Goal: Task Accomplishment & Management: Manage account settings

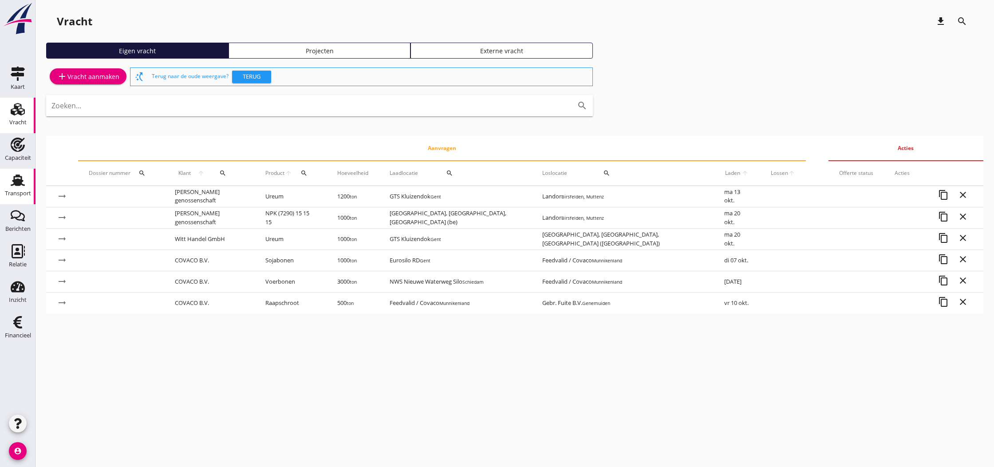
click at [16, 188] on div "Transport" at bounding box center [18, 193] width 26 height 12
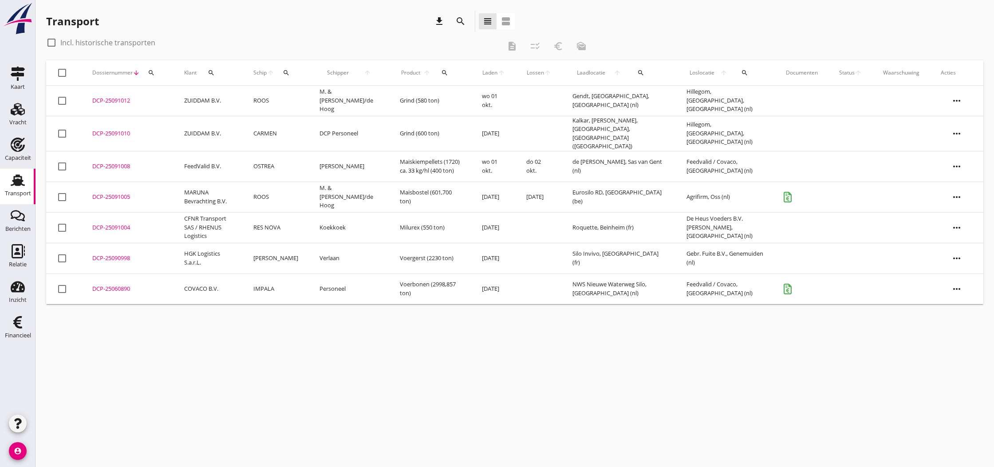
click at [117, 193] on div "DCP-25091005" at bounding box center [127, 197] width 71 height 9
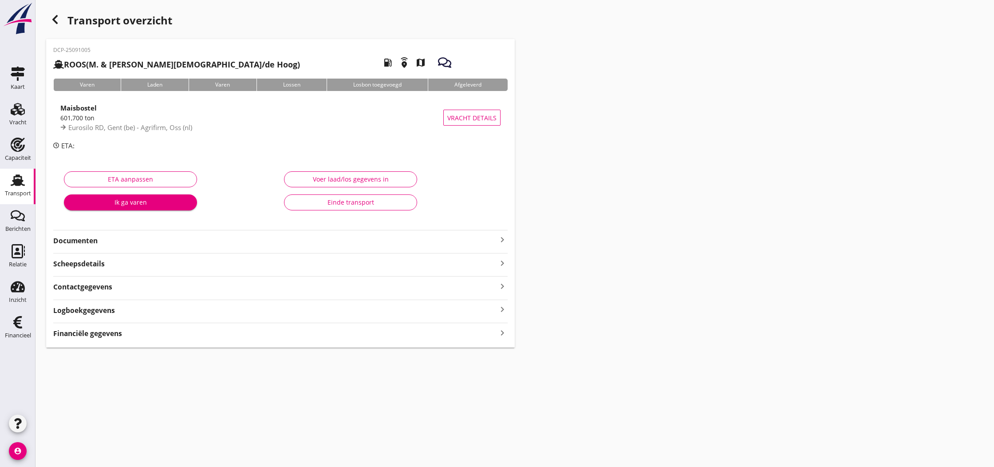
click at [502, 239] on icon "keyboard_arrow_right" at bounding box center [502, 239] width 11 height 11
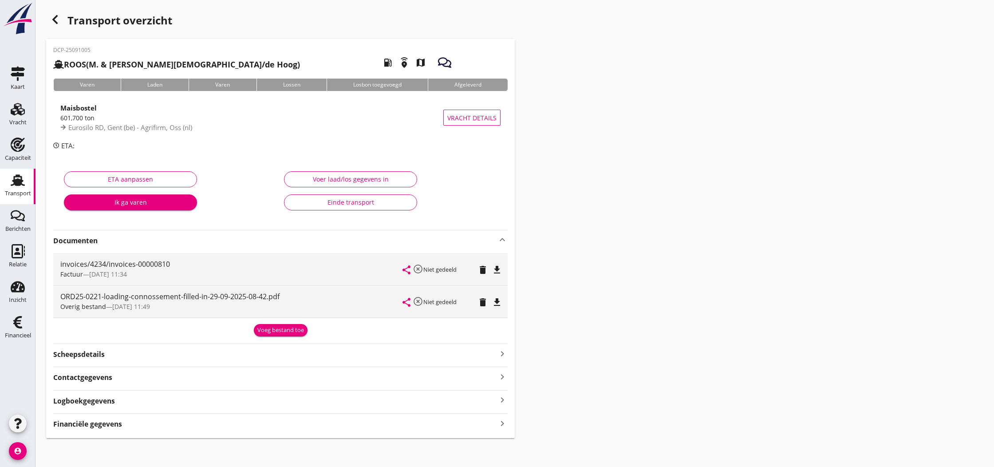
click at [284, 330] on div "Voeg bestand toe" at bounding box center [280, 330] width 47 height 9
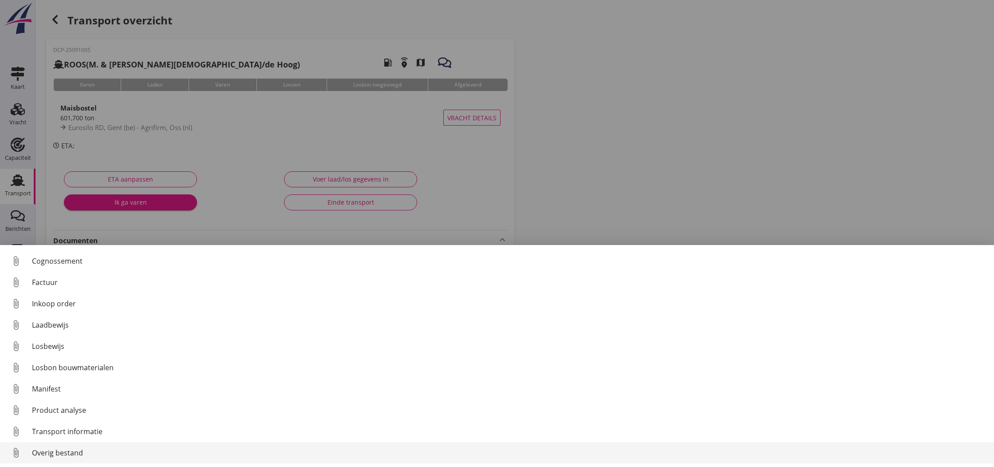
scroll to position [41, 0]
click at [44, 451] on div "Overig bestand" at bounding box center [509, 452] width 955 height 11
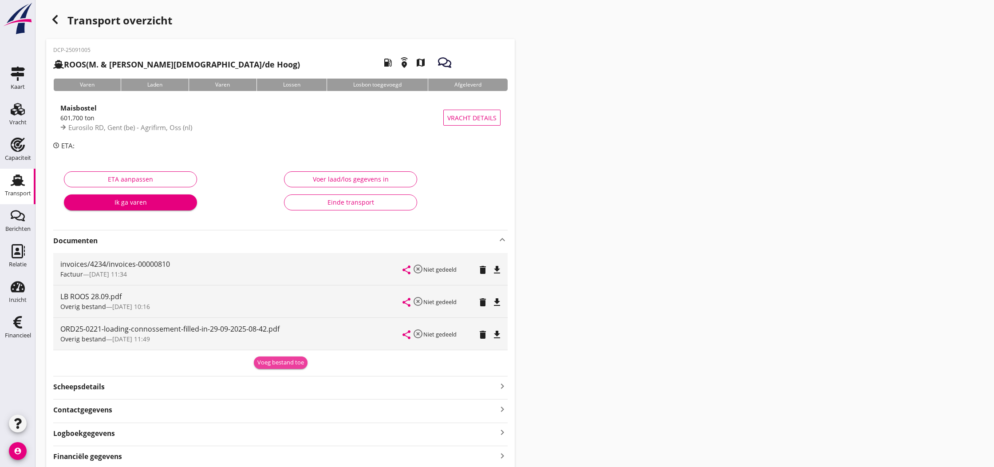
click at [277, 362] on div "Voeg bestand toe" at bounding box center [280, 362] width 47 height 9
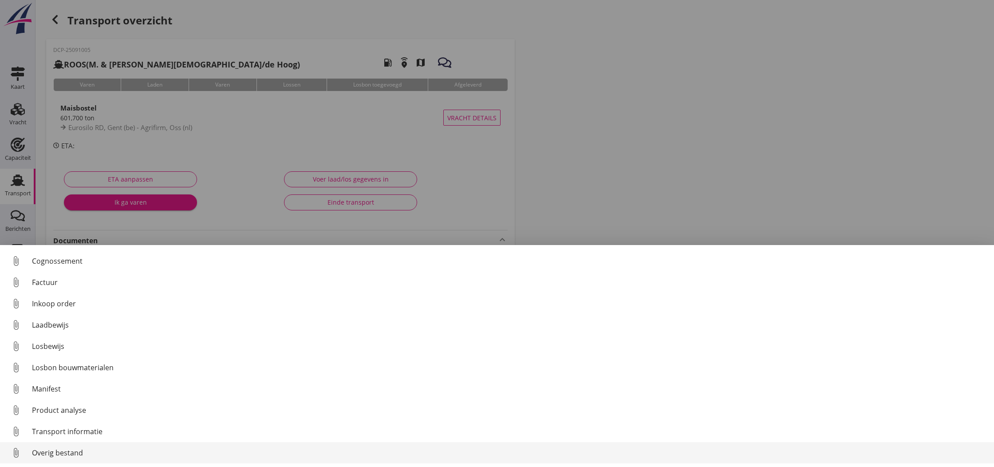
click at [46, 449] on div "Overig bestand" at bounding box center [509, 452] width 955 height 11
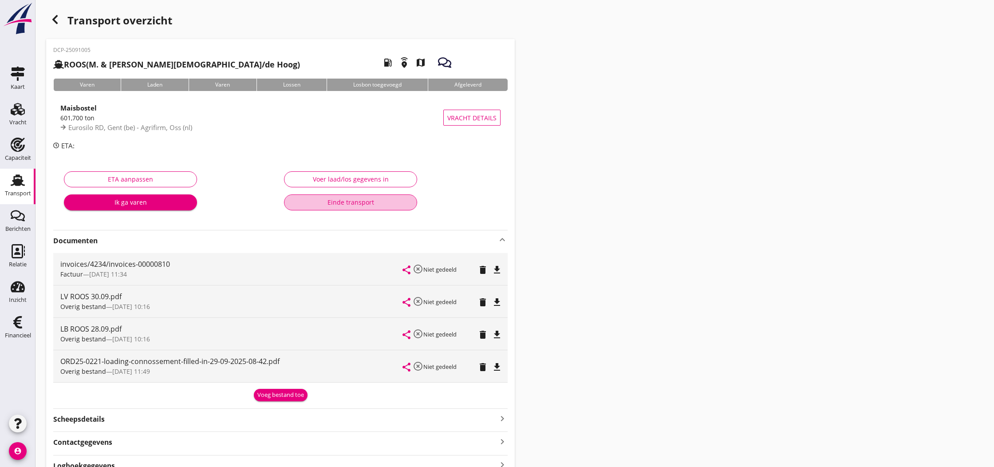
click at [336, 203] on div "Einde transport" at bounding box center [350, 201] width 118 height 9
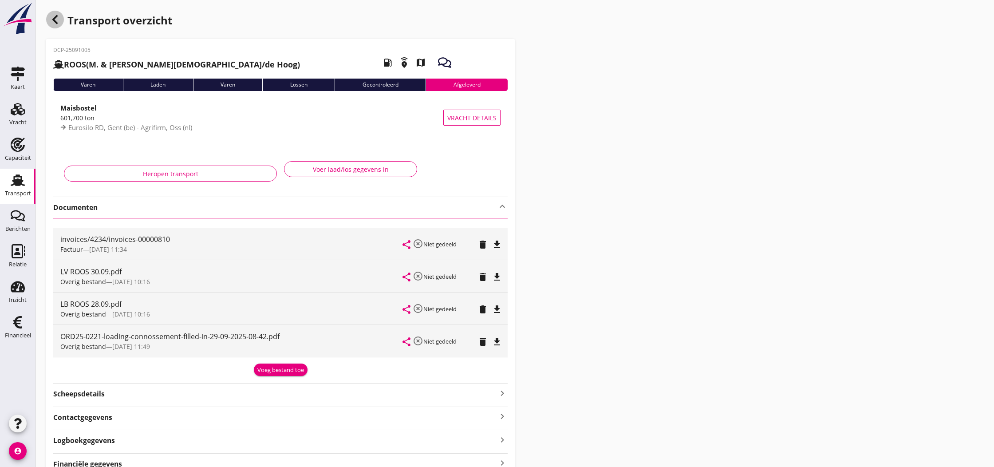
click at [53, 20] on icon "button" at bounding box center [55, 19] width 11 height 11
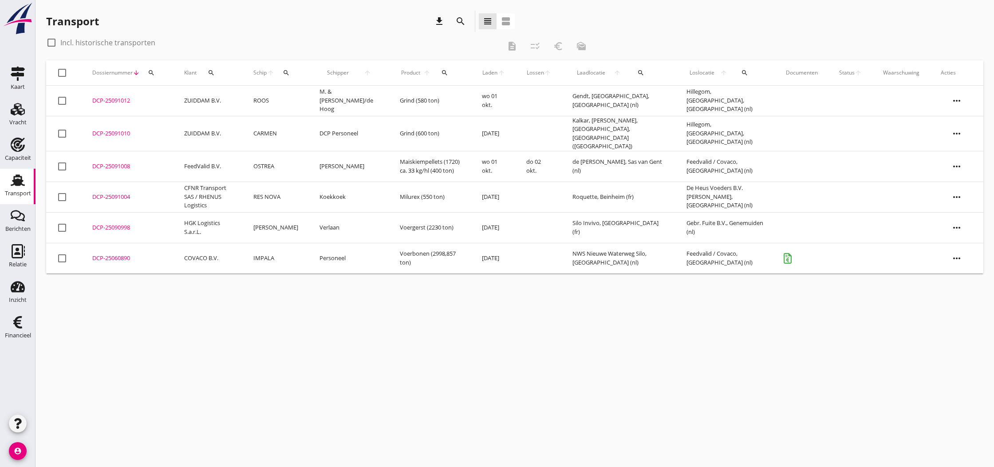
click at [344, 101] on td "M. & [PERSON_NAME]/de Hoog" at bounding box center [349, 101] width 80 height 31
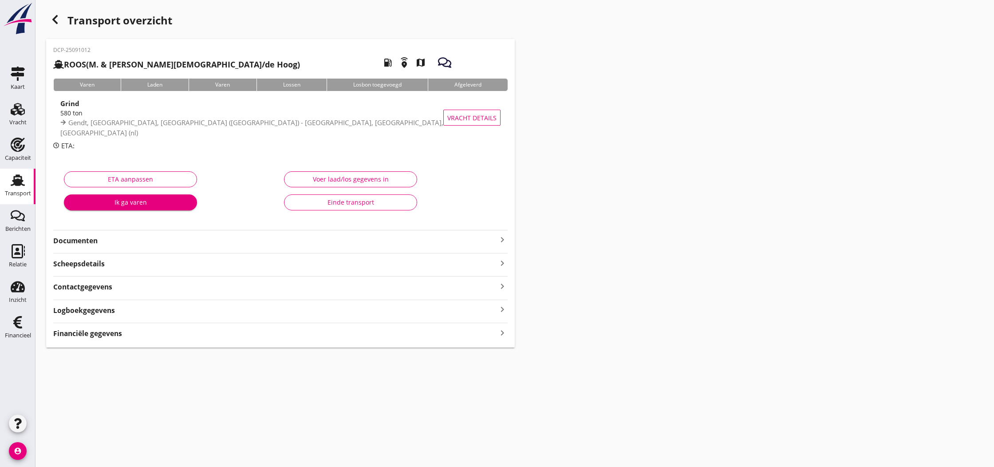
click at [319, 178] on div "Voer laad/los gegevens in" at bounding box center [350, 178] width 118 height 9
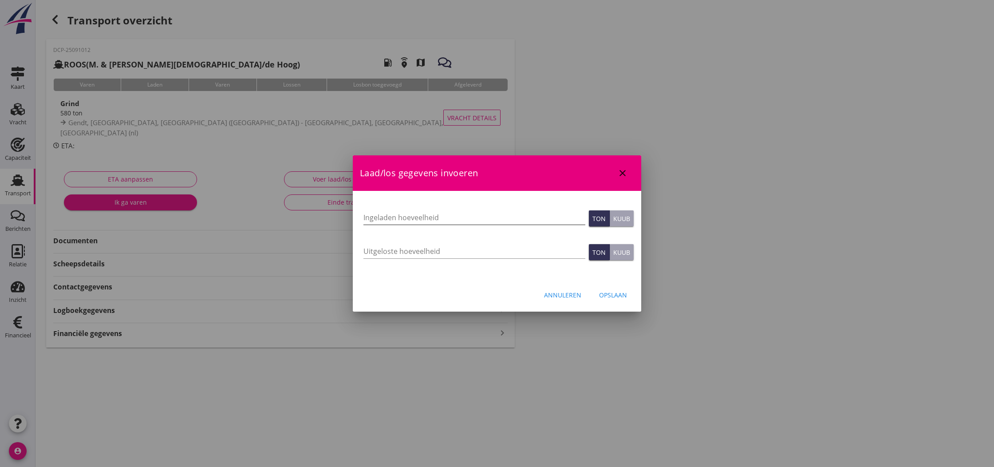
click at [396, 220] on input "Ingeladen hoeveelheid" at bounding box center [474, 217] width 222 height 14
type input "580"
click at [407, 252] on input "Uitgeloste hoeveelheid" at bounding box center [474, 251] width 222 height 14
type input "580"
click at [607, 292] on div "Opslaan" at bounding box center [613, 294] width 28 height 9
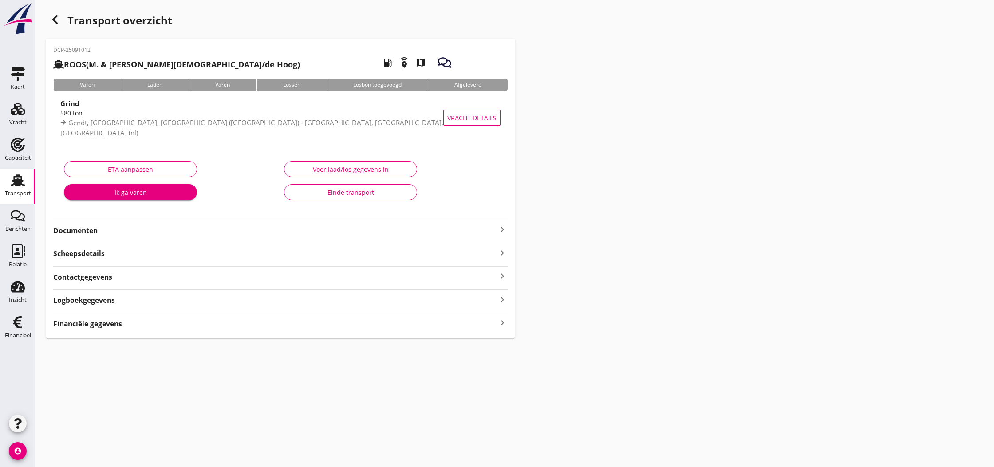
click at [55, 17] on use "button" at bounding box center [54, 19] width 5 height 9
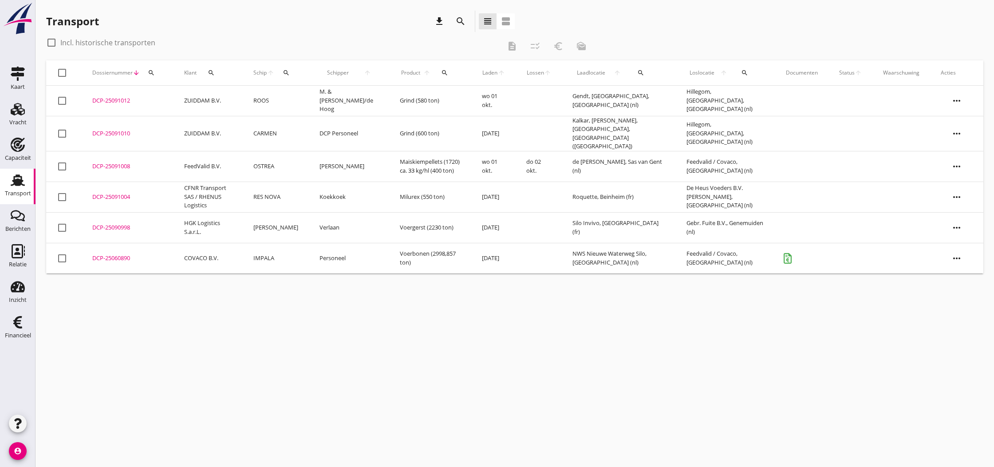
click at [106, 129] on div "DCP-25091010" at bounding box center [127, 133] width 71 height 9
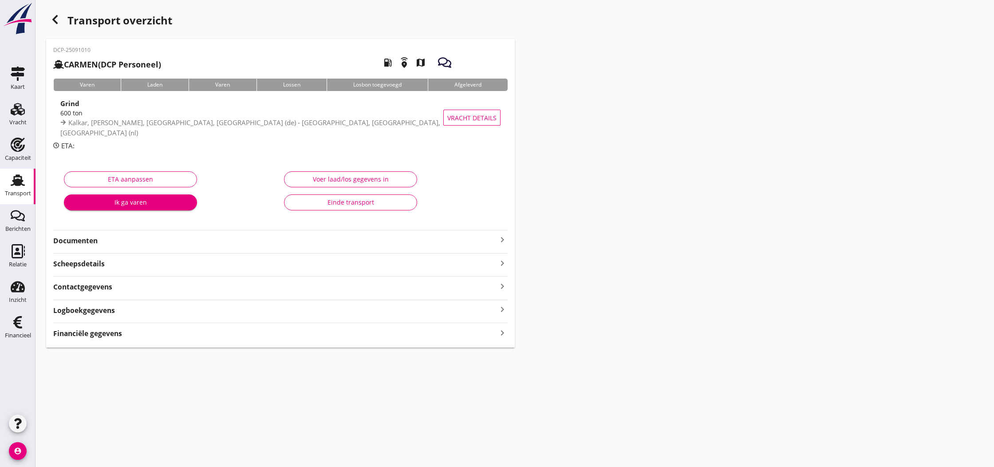
click at [497, 240] on icon "keyboard_arrow_right" at bounding box center [502, 239] width 11 height 11
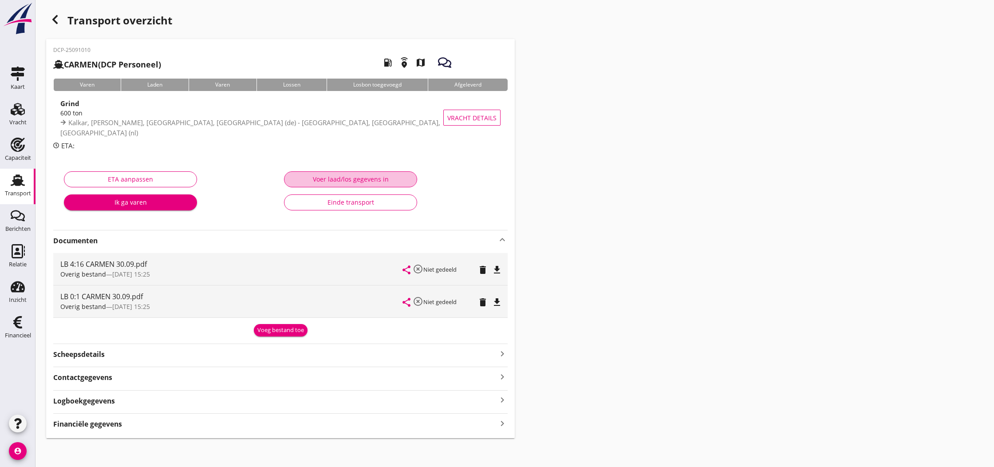
click at [345, 176] on div "Voer laad/los gegevens in" at bounding box center [350, 178] width 118 height 9
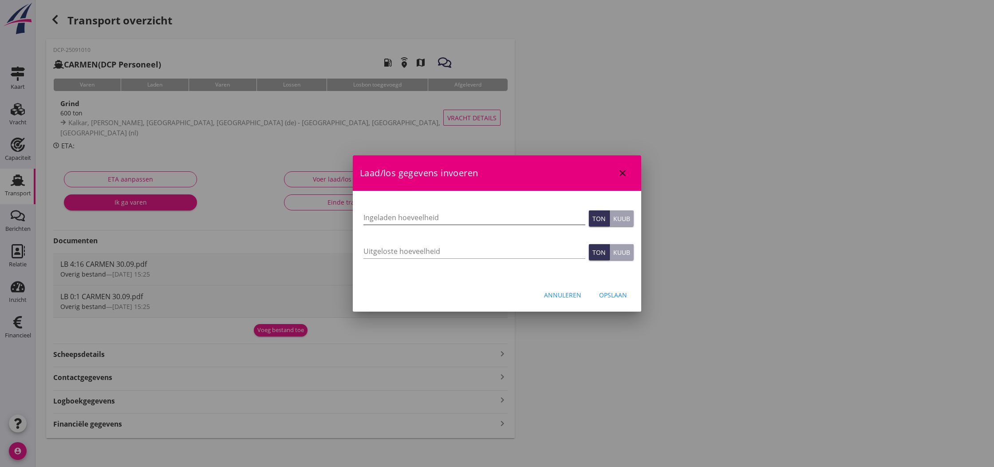
click at [367, 216] on input "Ingeladen hoeveelheid" at bounding box center [474, 217] width 222 height 14
type input "600"
click at [426, 256] on input "Uitgeloste hoeveelheid" at bounding box center [474, 251] width 222 height 14
type input "600"
click at [603, 295] on div "Opslaan" at bounding box center [613, 294] width 28 height 9
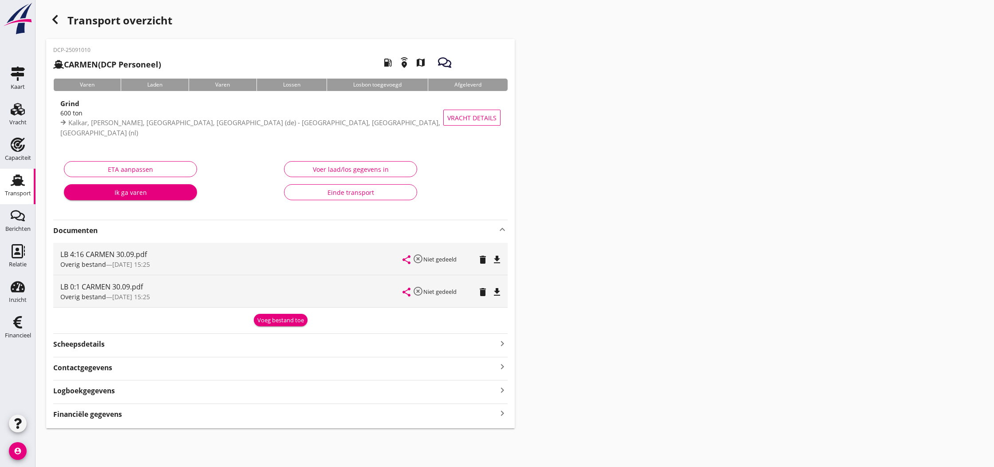
click at [54, 21] on icon "button" at bounding box center [55, 19] width 11 height 11
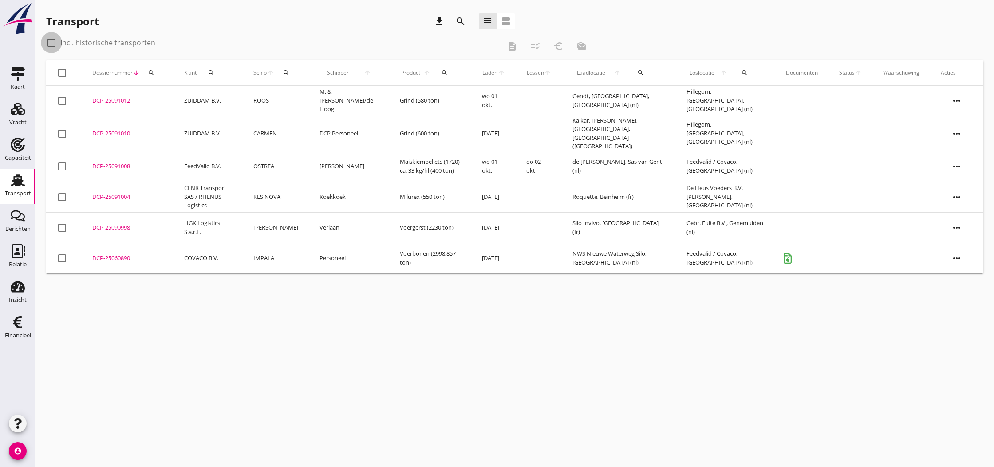
click at [51, 44] on div at bounding box center [51, 42] width 15 height 15
checkbox input "true"
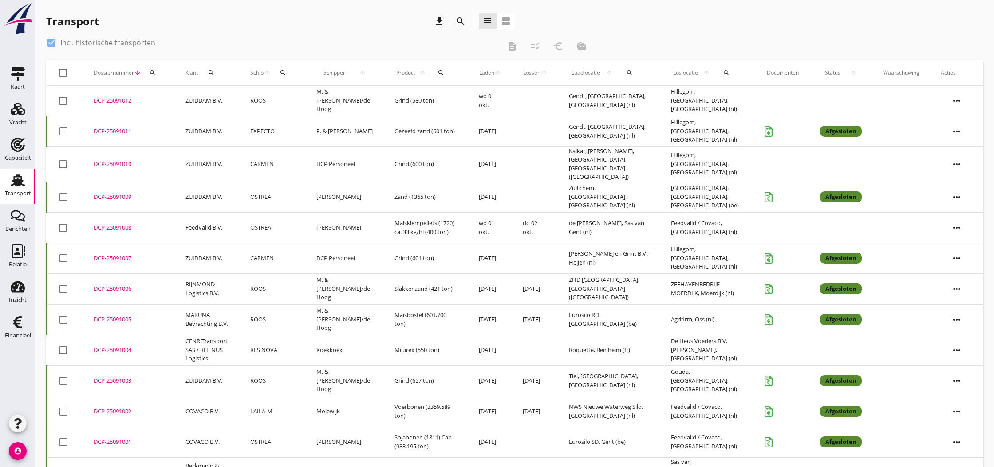
click at [115, 133] on div "DCP-25091011" at bounding box center [129, 131] width 71 height 9
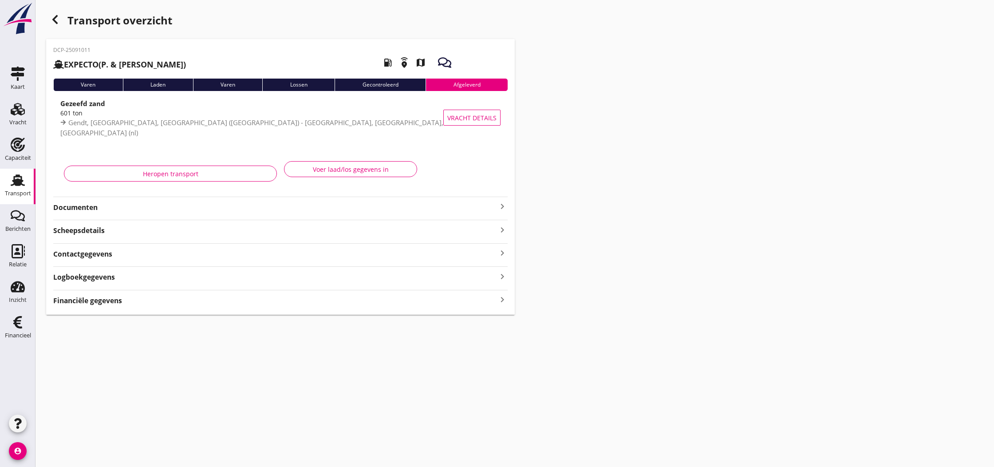
click at [503, 208] on icon "keyboard_arrow_right" at bounding box center [502, 206] width 11 height 11
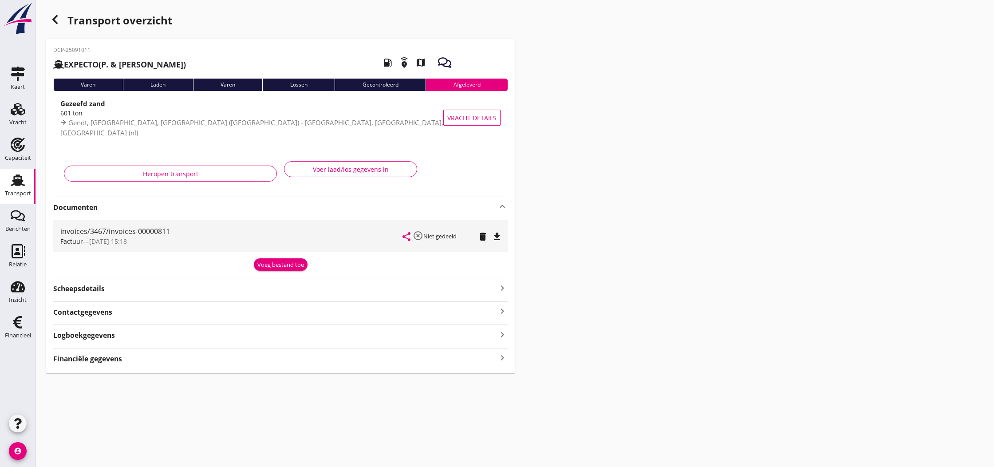
click at [291, 264] on div "Voeg bestand toe" at bounding box center [280, 264] width 47 height 9
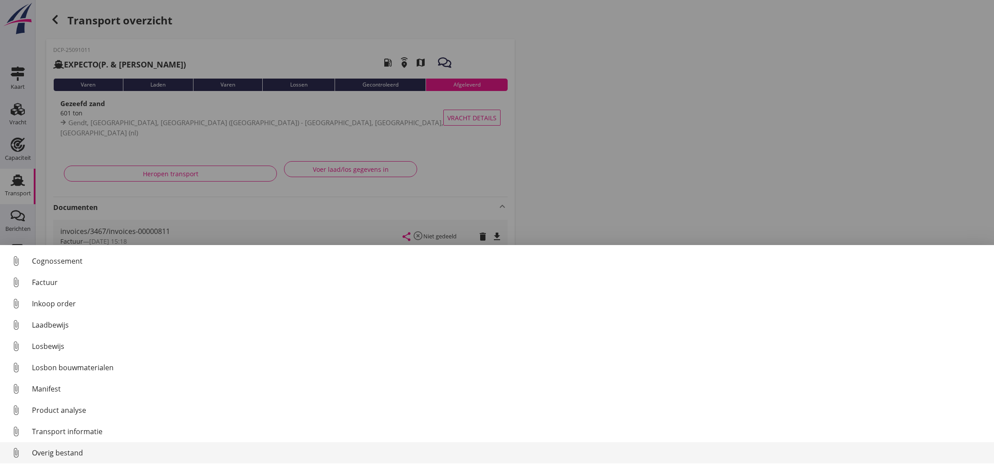
scroll to position [41, 0]
click at [75, 453] on div "Overig bestand" at bounding box center [509, 452] width 955 height 11
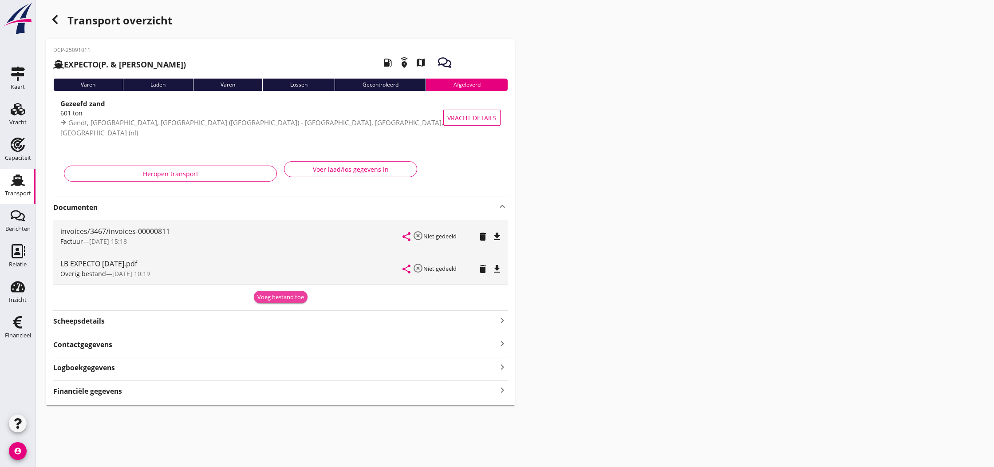
click at [278, 297] on div "Voeg bestand toe" at bounding box center [280, 297] width 47 height 9
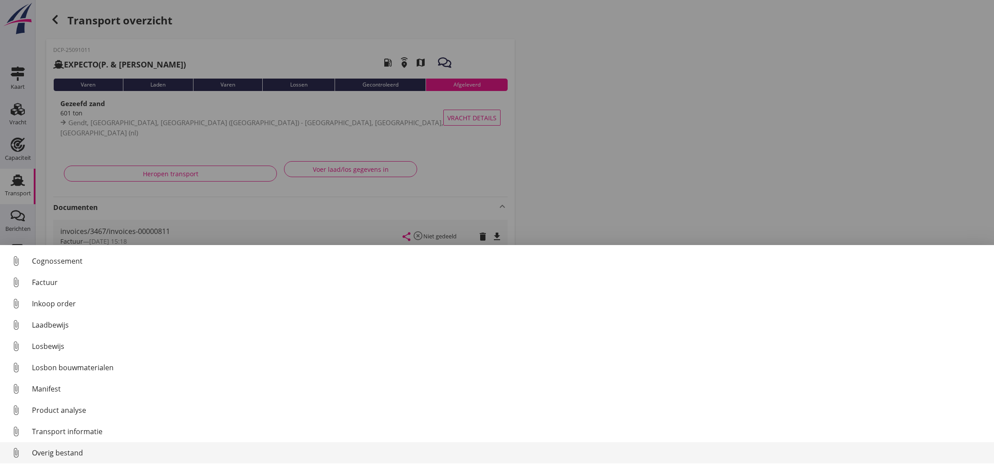
click at [84, 452] on div "Overig bestand" at bounding box center [509, 452] width 955 height 11
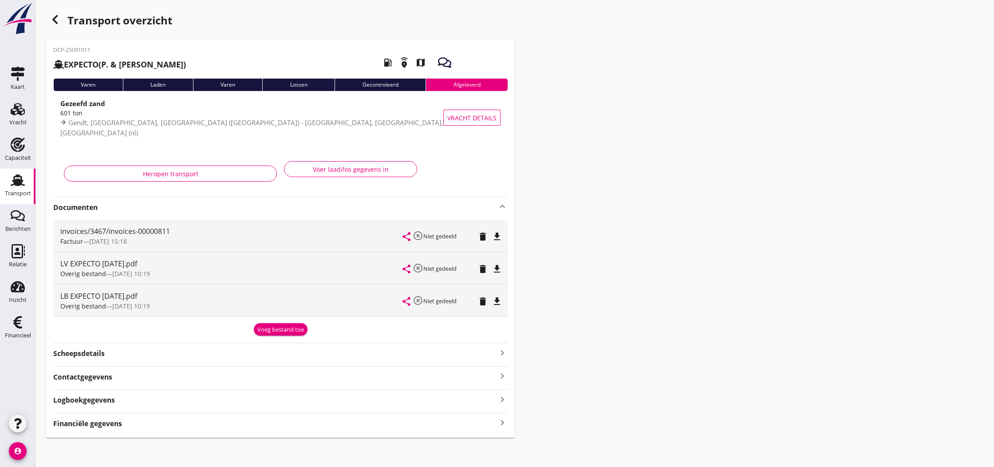
click at [53, 21] on icon "button" at bounding box center [55, 19] width 11 height 11
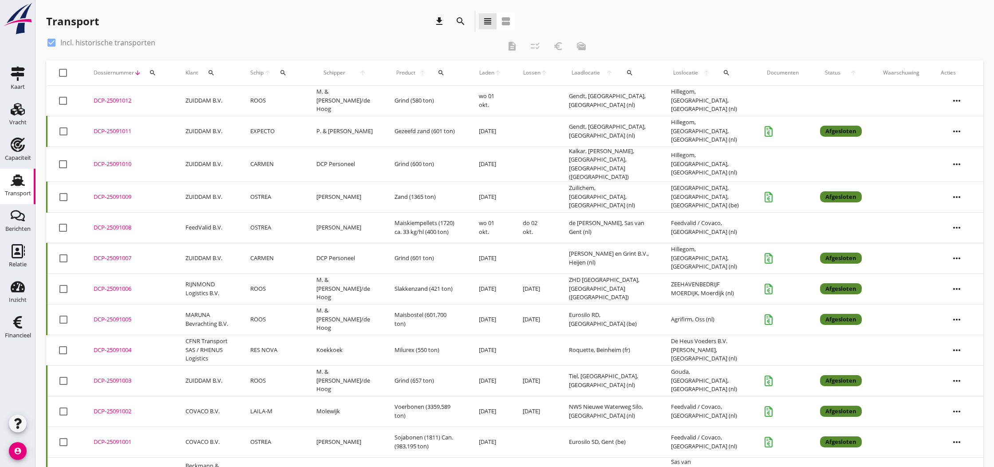
click at [52, 43] on div at bounding box center [51, 42] width 15 height 15
checkbox input "false"
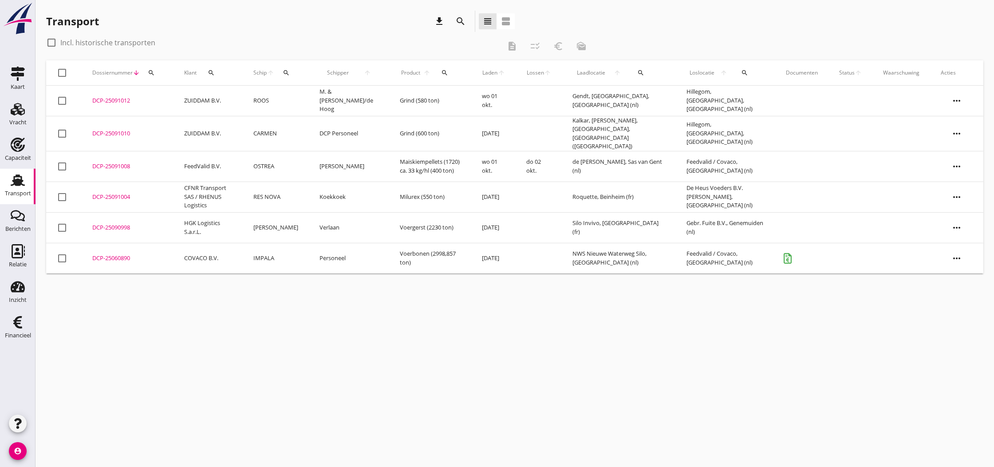
click at [110, 193] on div "DCP-25091004" at bounding box center [127, 197] width 71 height 9
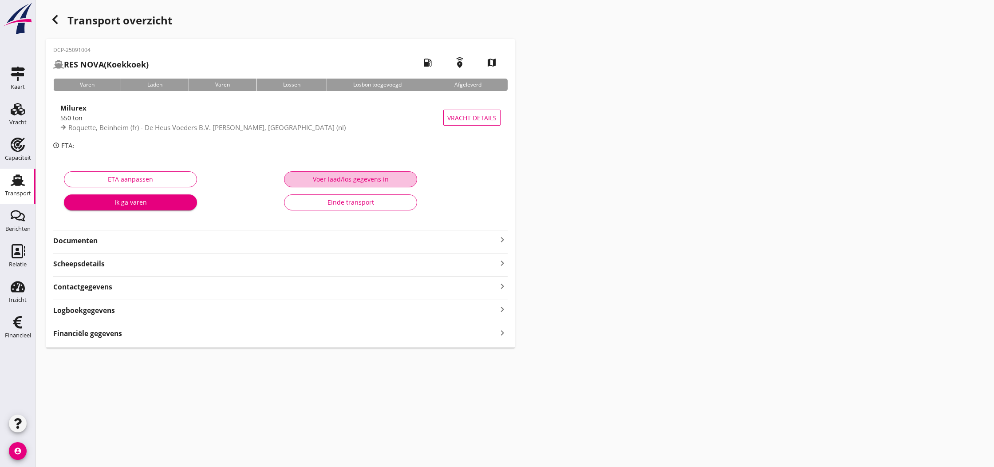
click at [315, 180] on div "Voer laad/los gegevens in" at bounding box center [350, 178] width 118 height 9
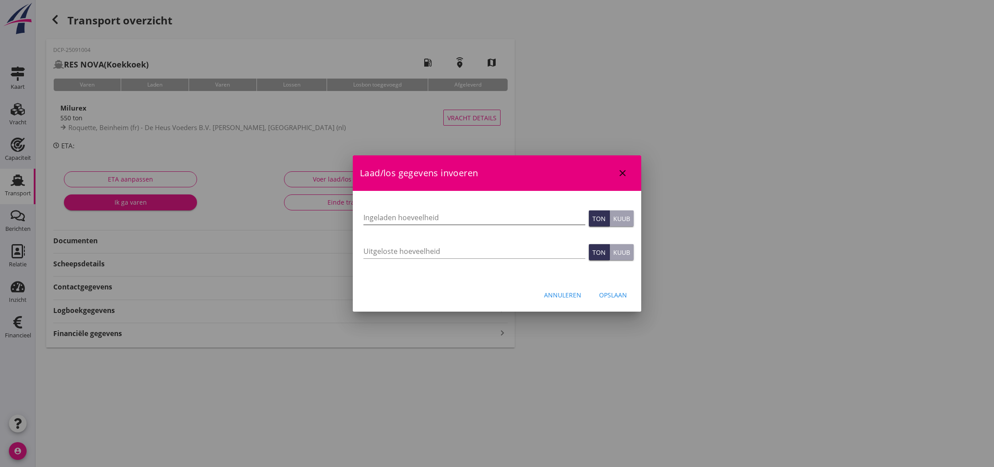
click at [414, 212] on input "Ingeladen hoeveelheid" at bounding box center [474, 217] width 222 height 14
type input "551.024"
click at [420, 248] on input "Uitgeloste hoeveelheid" at bounding box center [474, 251] width 222 height 14
type input "551.024"
click at [607, 295] on div "Opslaan" at bounding box center [613, 294] width 28 height 9
